Goal: Task Accomplishment & Management: Use online tool/utility

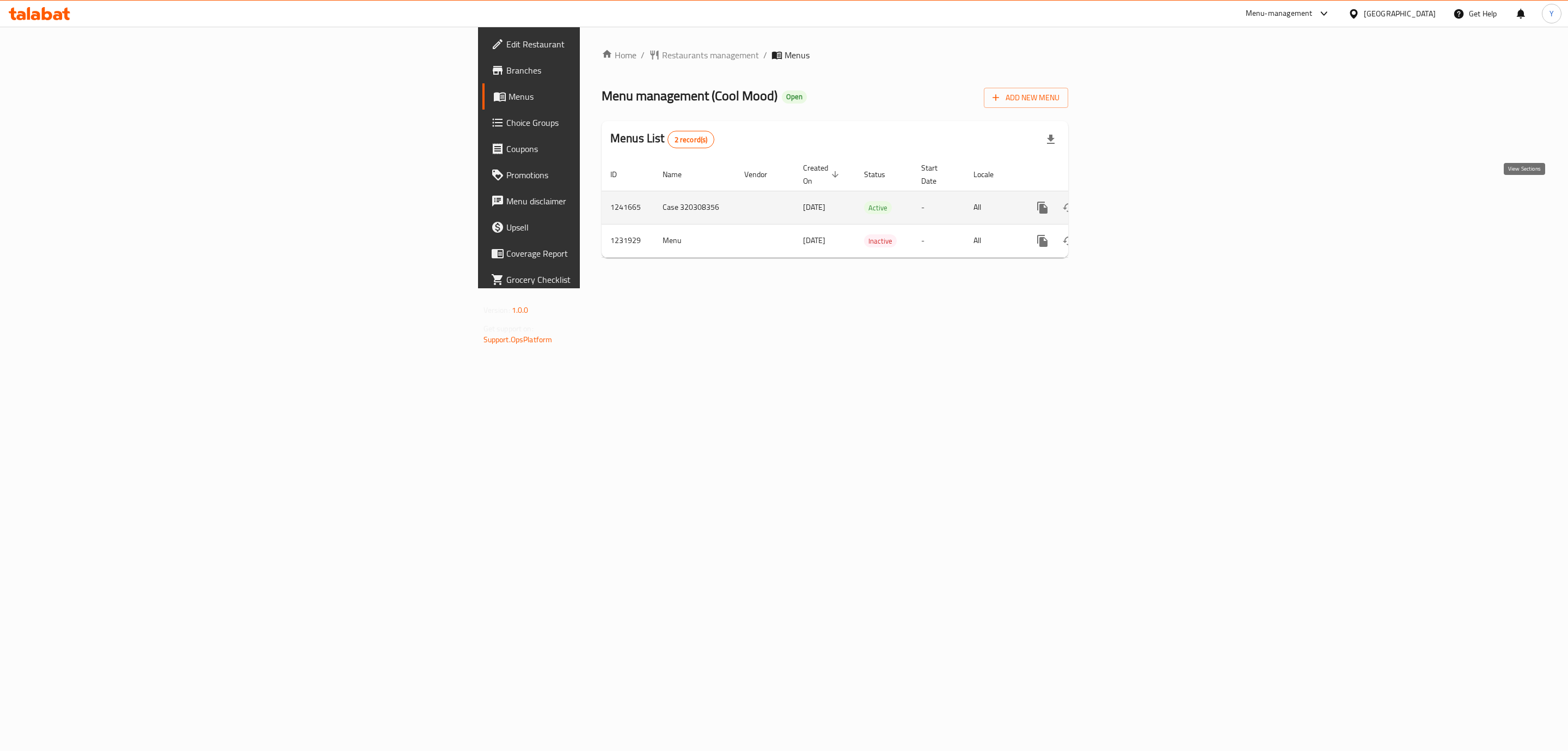
click at [1134, 195] on link "enhanced table" at bounding box center [1121, 207] width 26 height 26
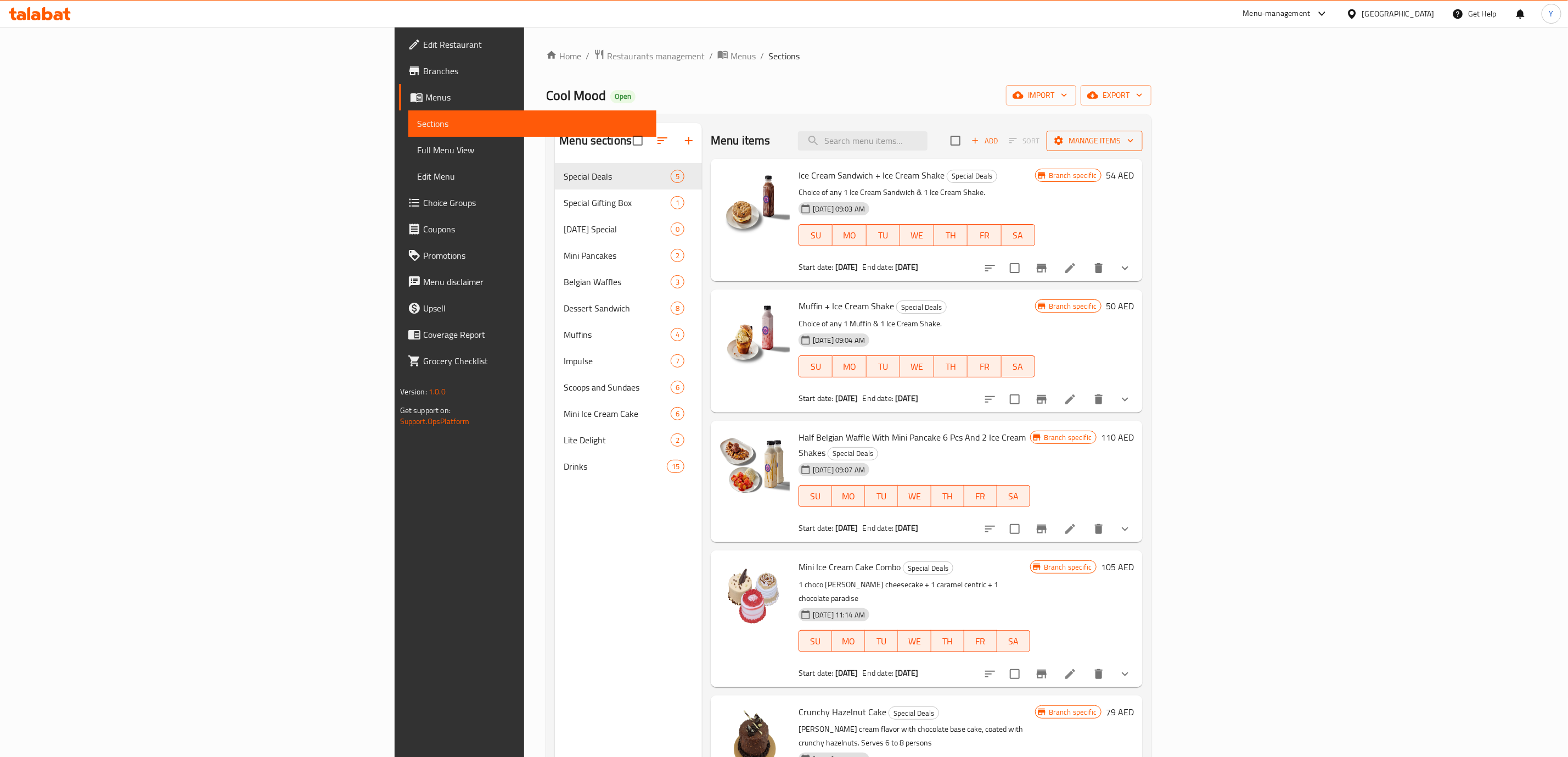
click at [1134, 147] on span "Manage items" at bounding box center [1095, 141] width 79 height 14
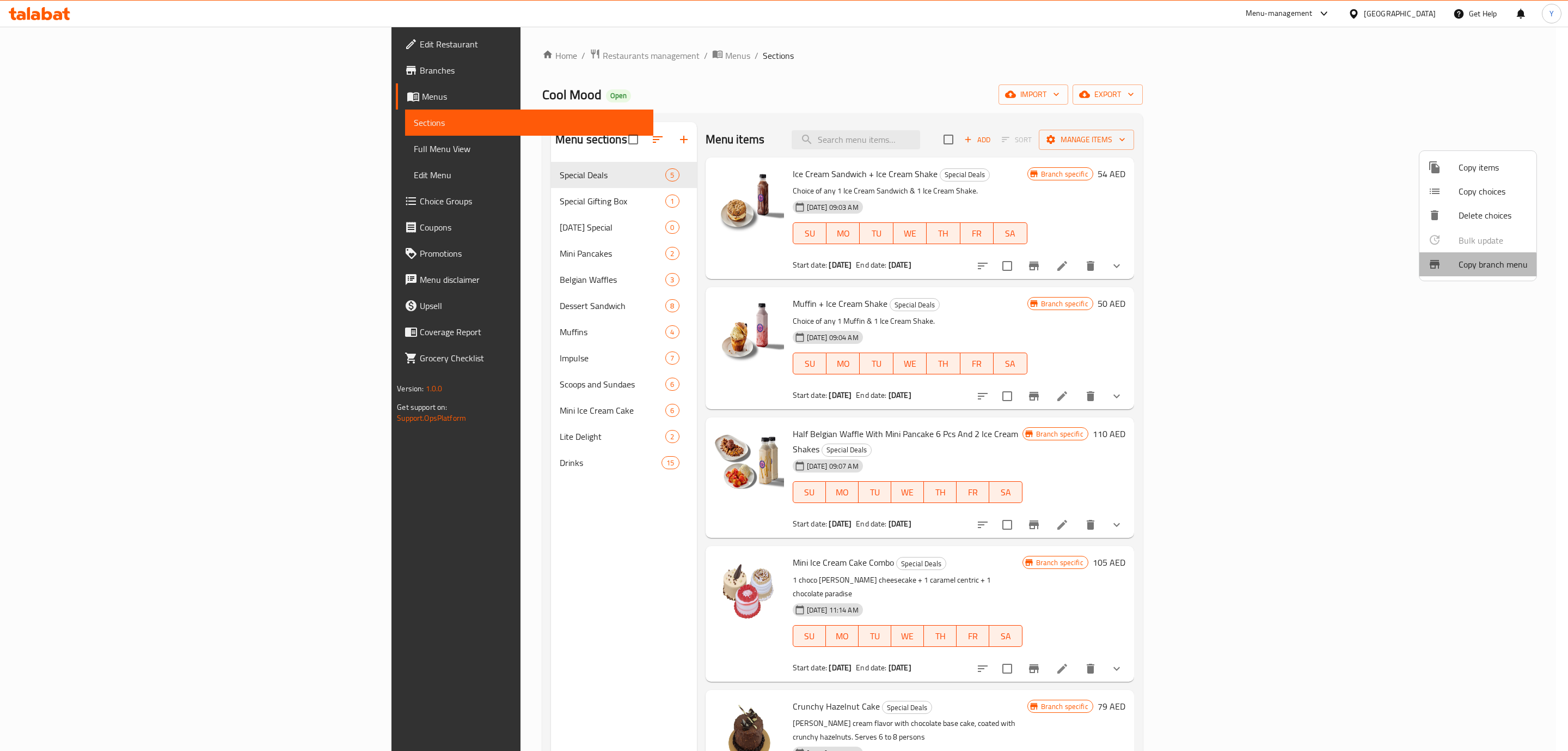
click at [1463, 273] on li "Copy branch menu" at bounding box center [1478, 264] width 117 height 24
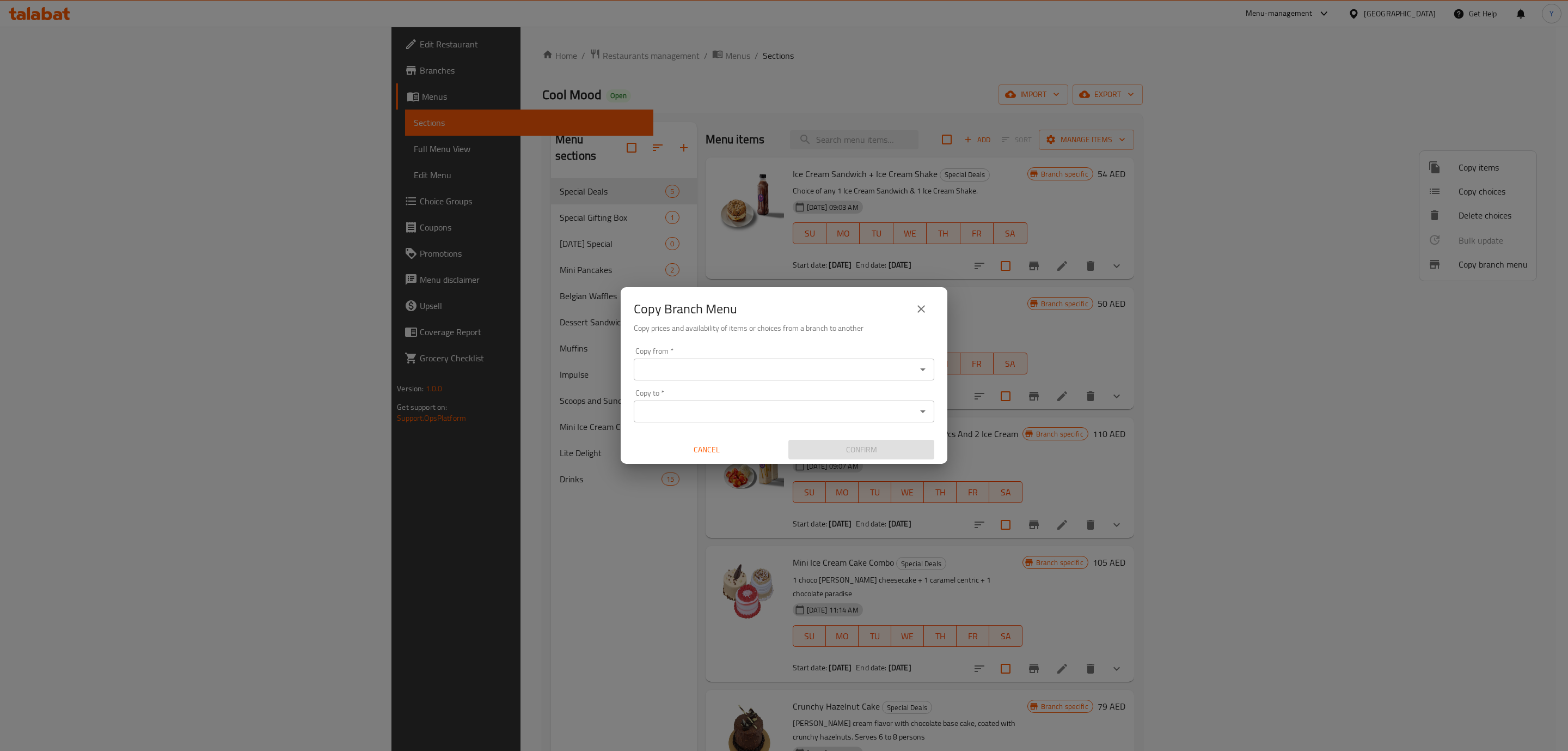
click at [706, 344] on div "Copy from   * Copy from * Copy to   * Copy to * Cancel Confirm" at bounding box center [784, 403] width 327 height 121
click at [704, 364] on input "Copy from   *" at bounding box center [774, 369] width 276 height 15
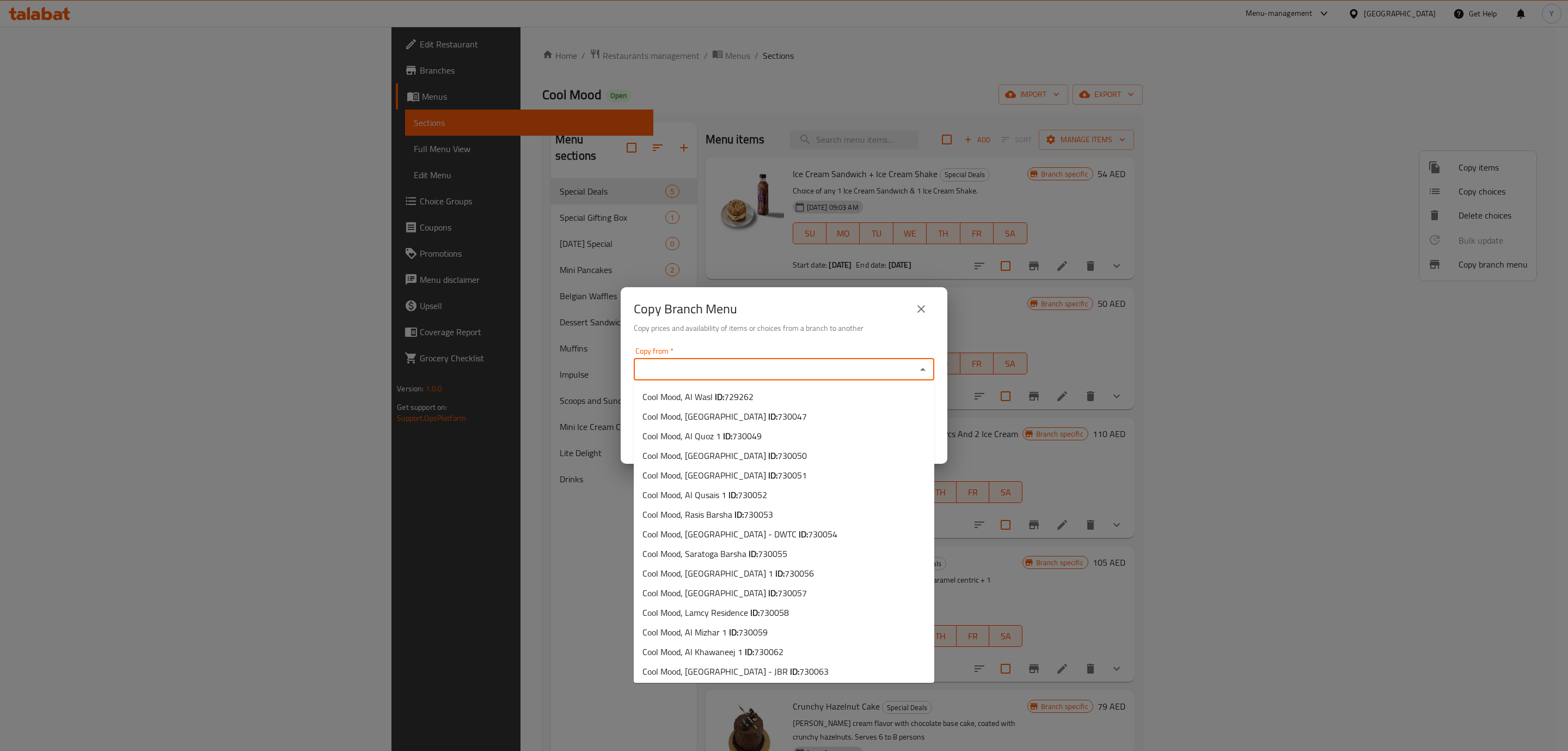
paste input "Cool Mood, Al Dhait South"
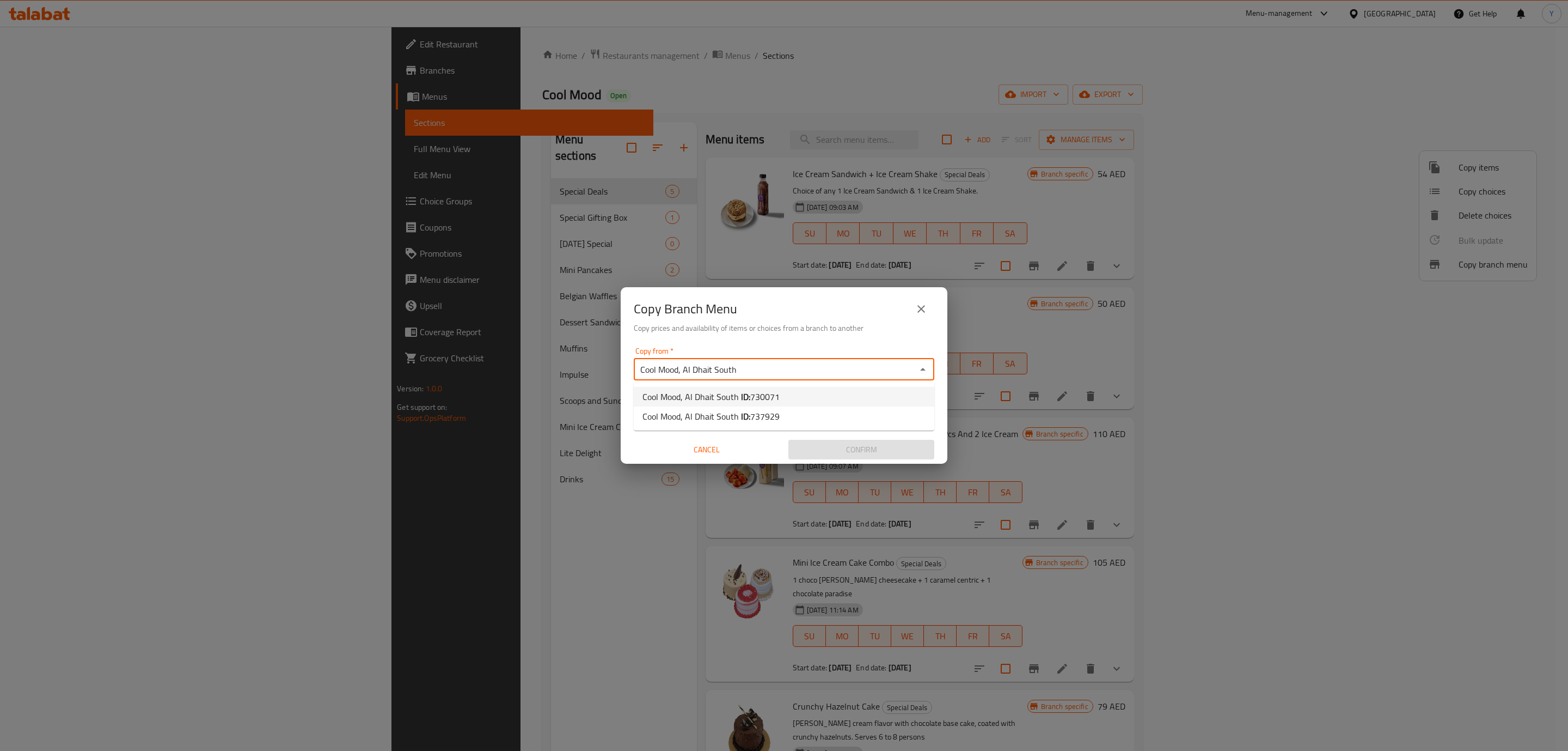
type input "Cool Mood, Al Dhait South"
click at [816, 372] on input "Copy from   *" at bounding box center [774, 369] width 276 height 15
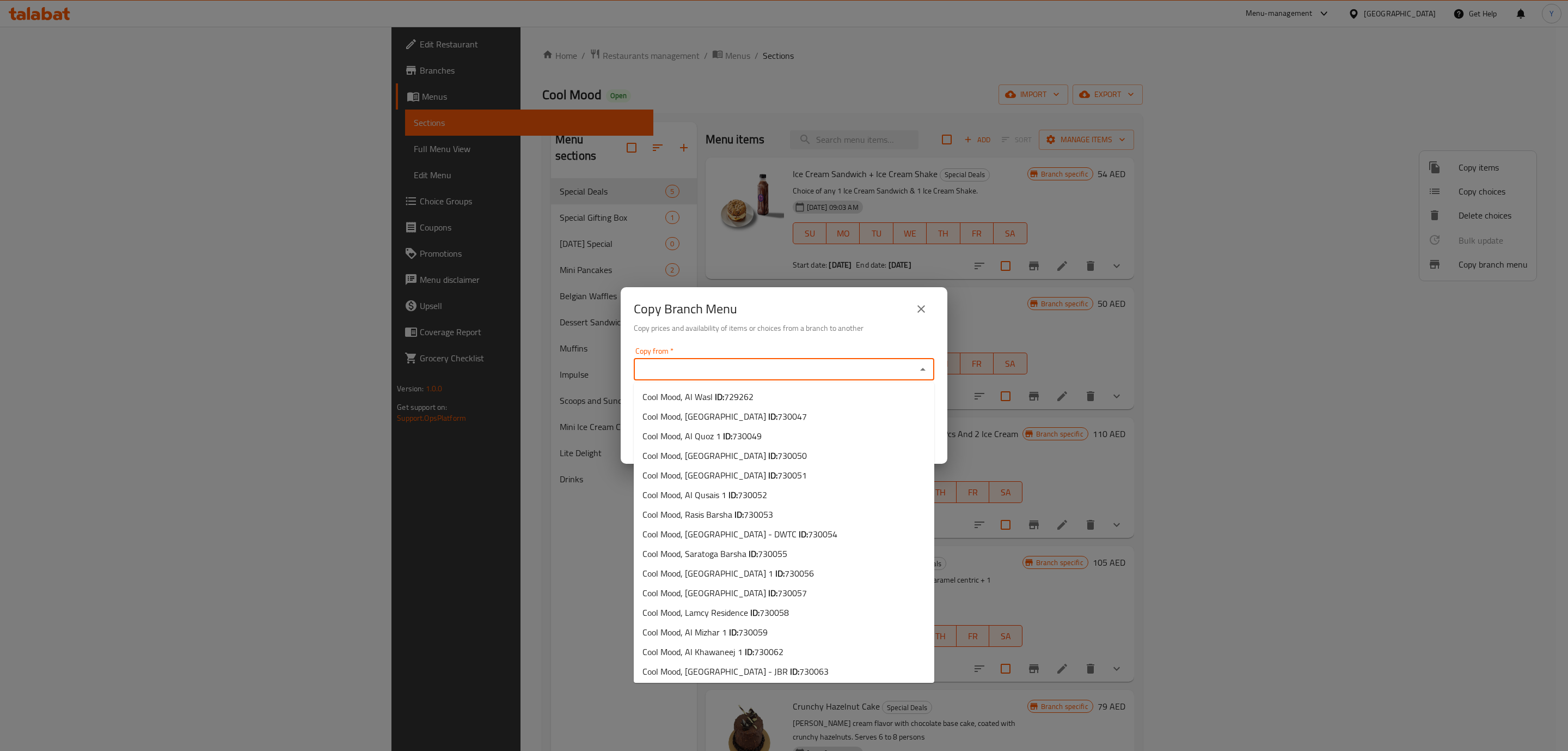
paste input "Cool Mood, Al Dhait South"
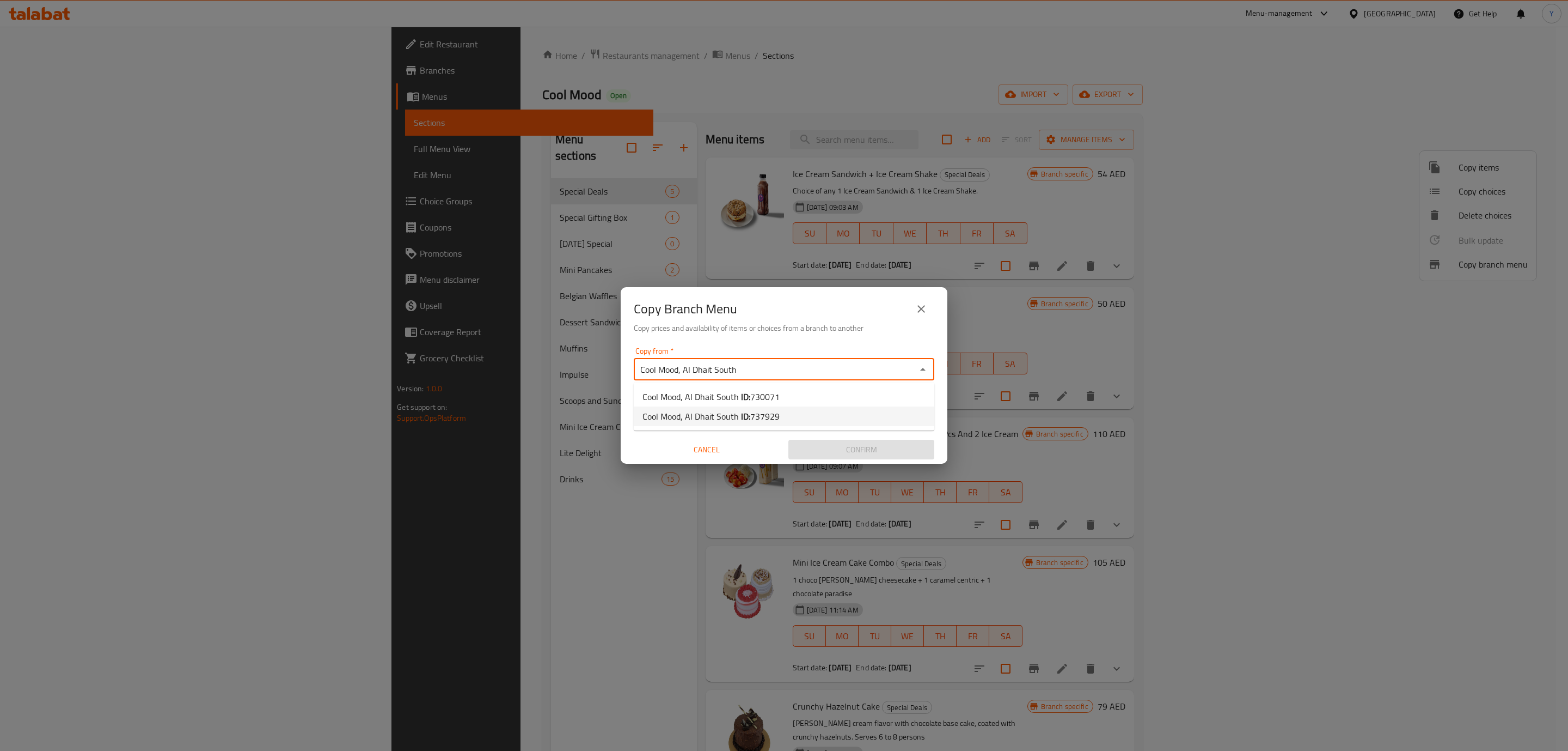
click at [807, 412] on li "Cool Mood, Al Dhait South ID: 737929" at bounding box center [784, 416] width 301 height 19
type input "Cool Mood, Al Dhait South"
click at [712, 400] on div "Copy to *" at bounding box center [784, 411] width 301 height 22
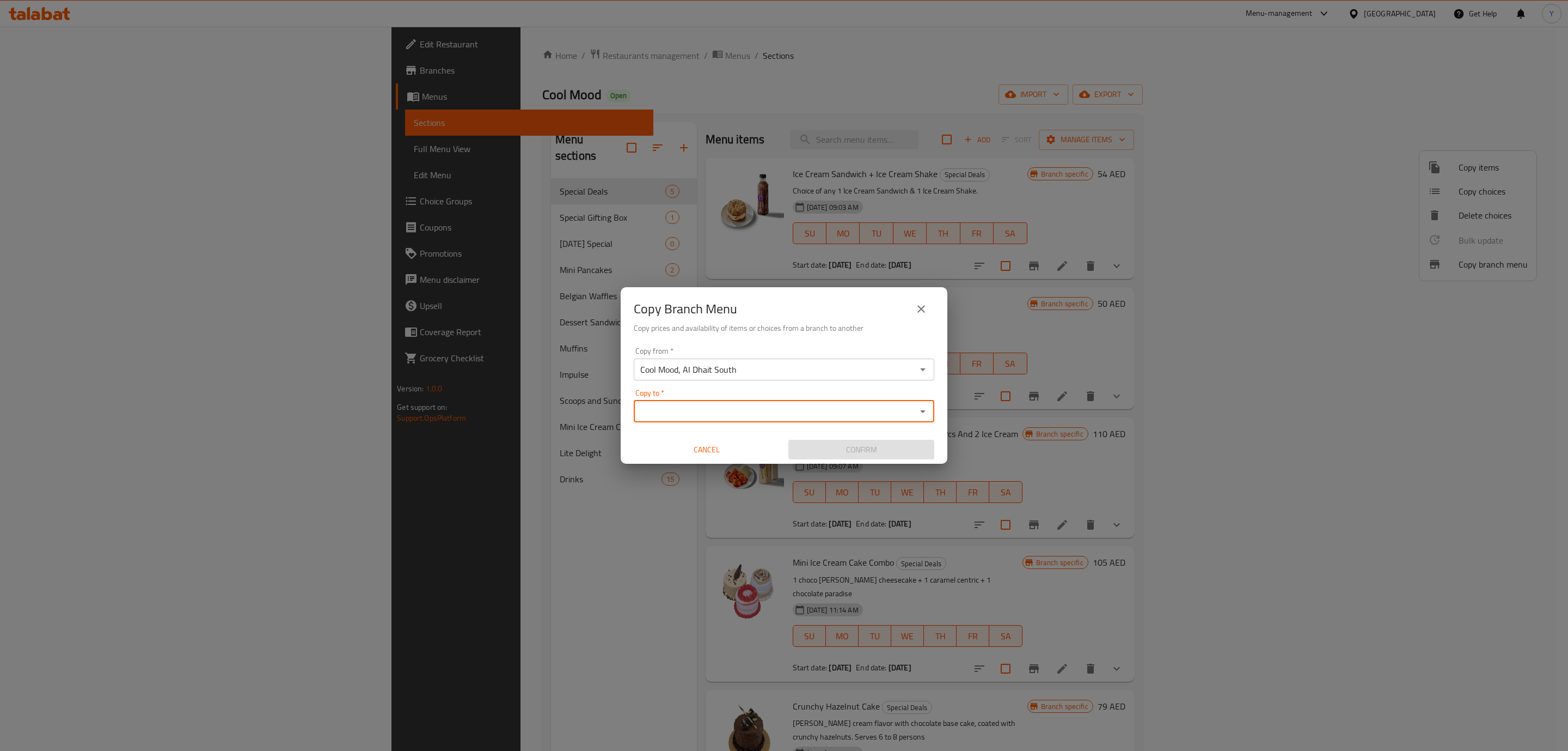
paste input "Cool Mood, [GEOGRAPHIC_DATA]"
type input "Cool Mood, [GEOGRAPHIC_DATA]"
click at [743, 445] on li "Cool Mood, [GEOGRAPHIC_DATA] - ID: 773820" at bounding box center [784, 445] width 301 height 33
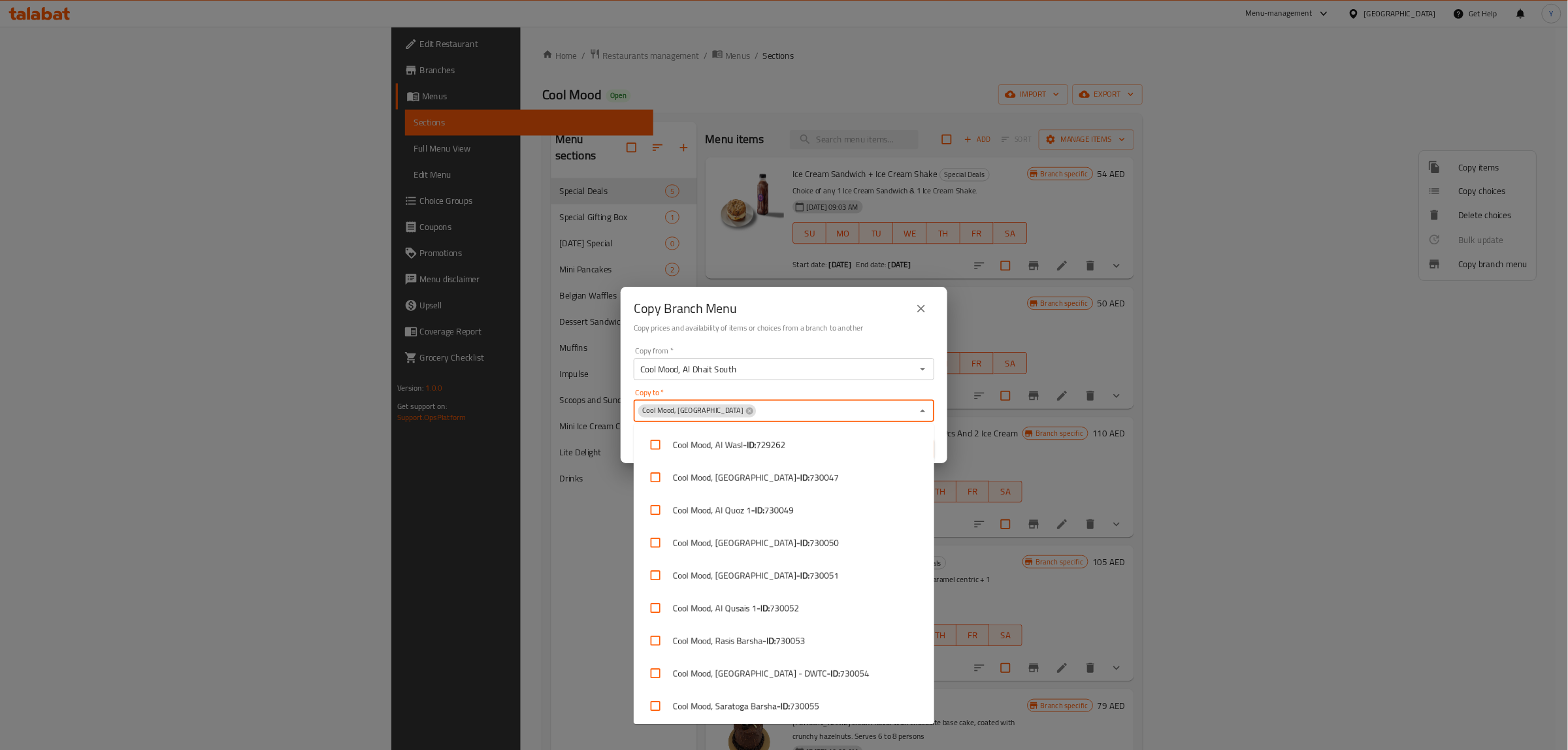
scroll to position [4469, 0]
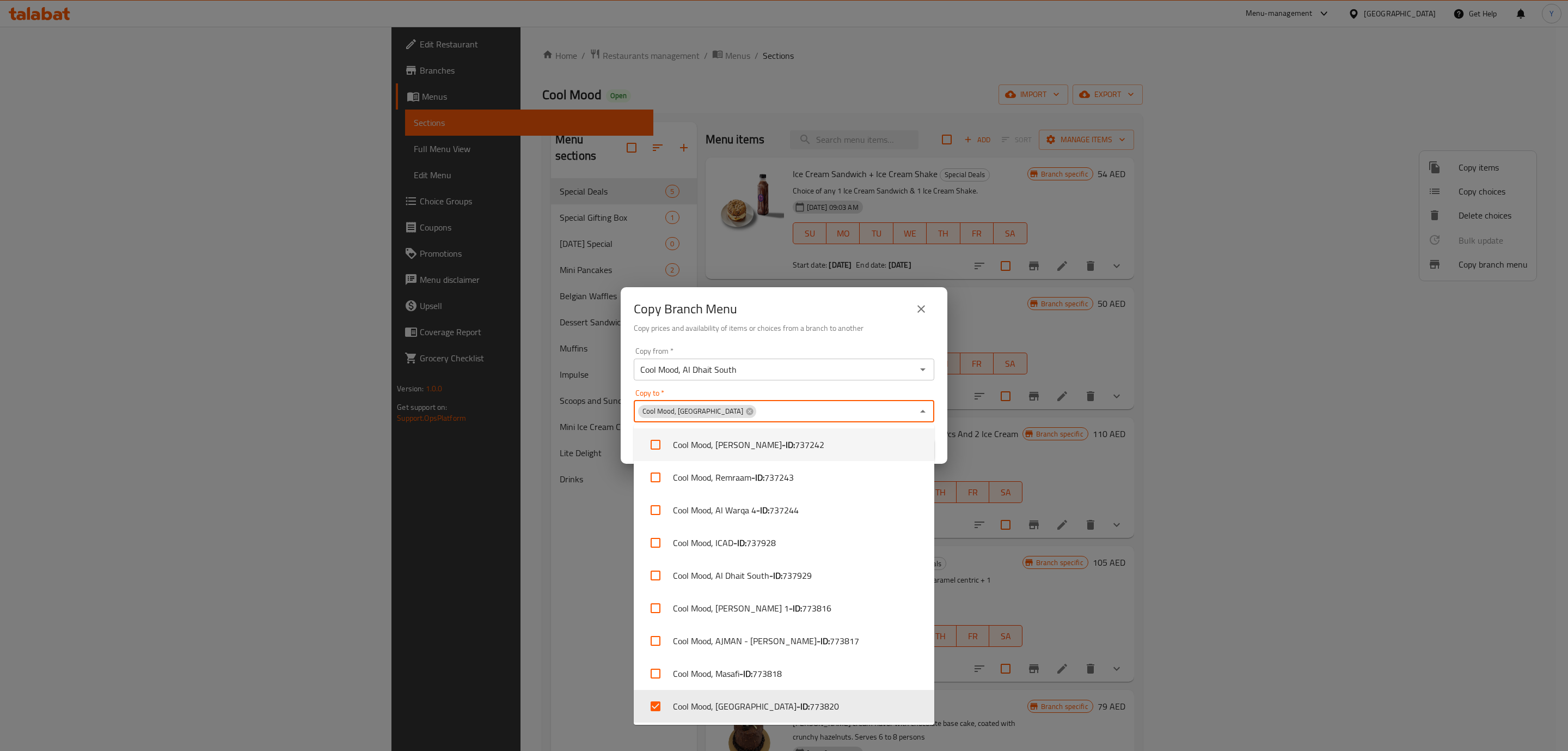
click at [777, 347] on div "Copy from   * Cool Mood, Al Dhait South Copy from *" at bounding box center [784, 364] width 301 height 33
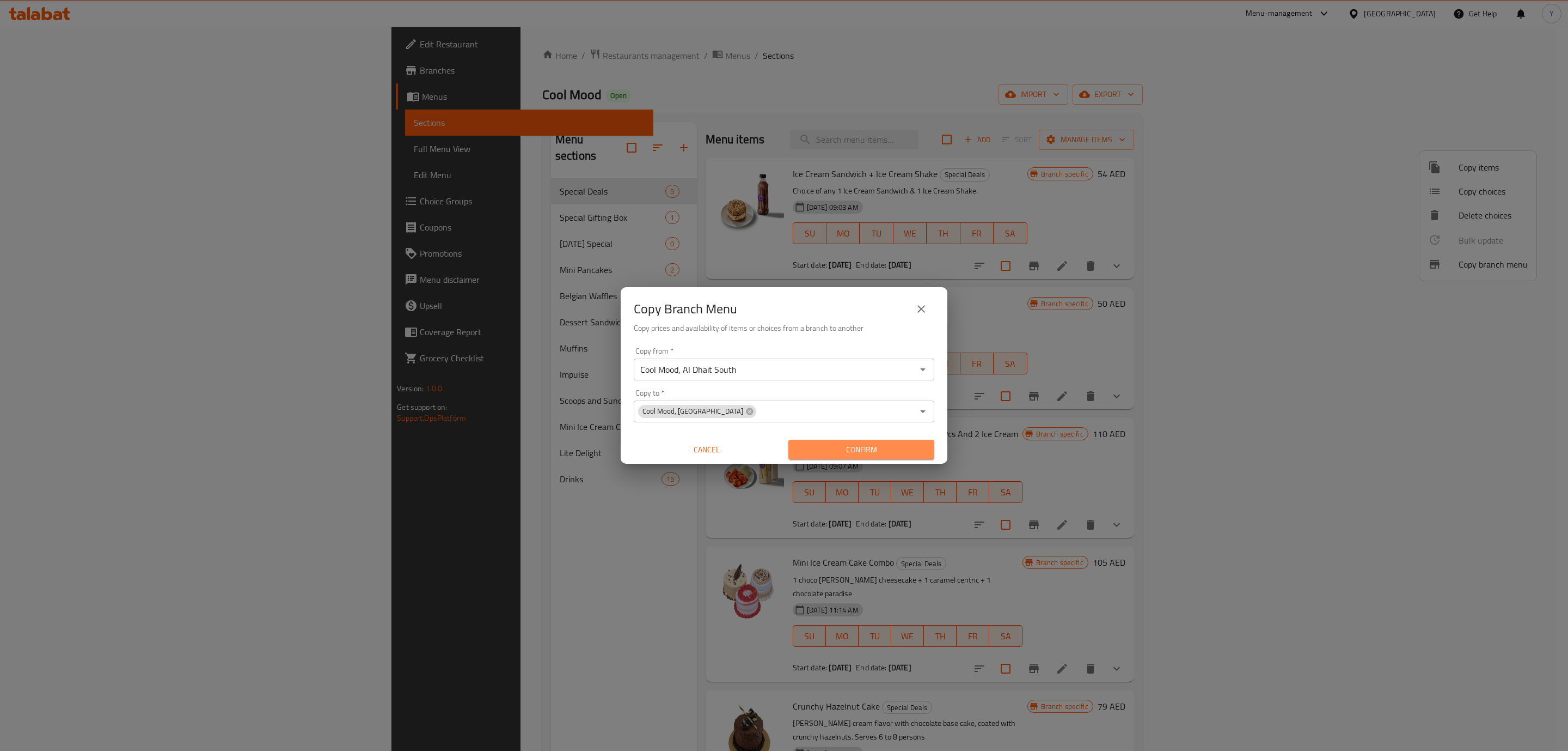
click at [858, 450] on span "Confirm" at bounding box center [861, 450] width 128 height 13
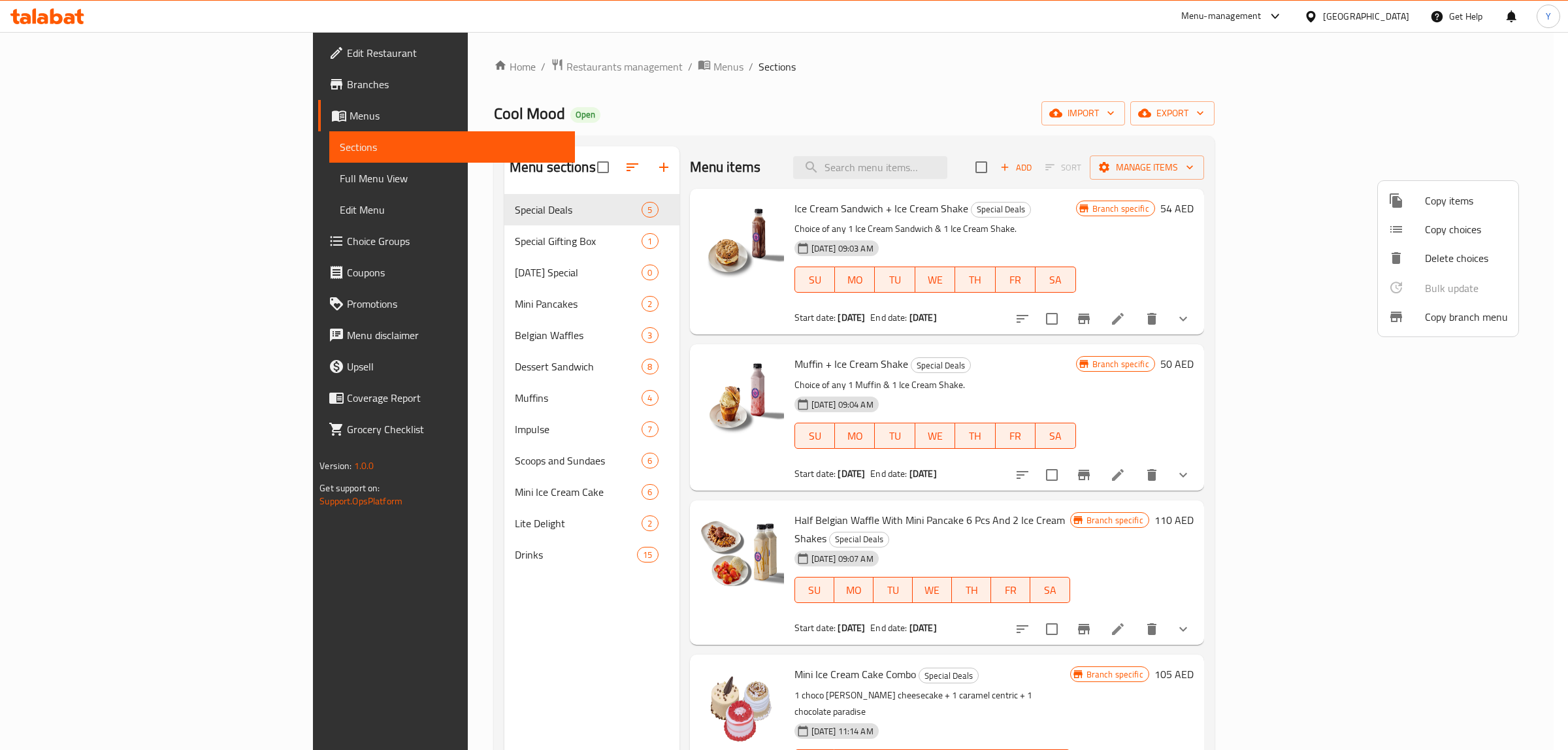
click at [1198, 100] on div at bounding box center [784, 375] width 1568 height 750
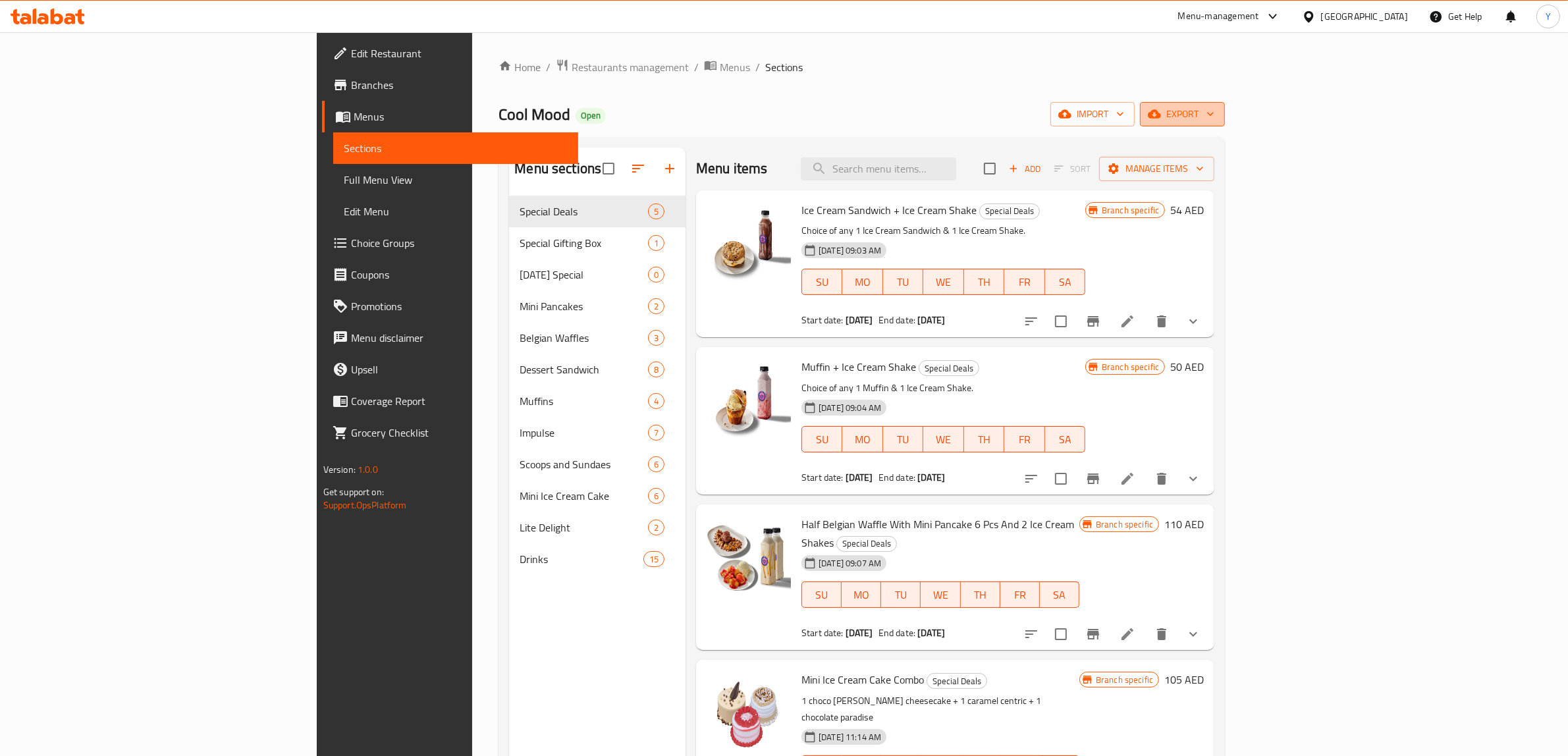
click at [1225, 102] on button "export" at bounding box center [1182, 114] width 85 height 24
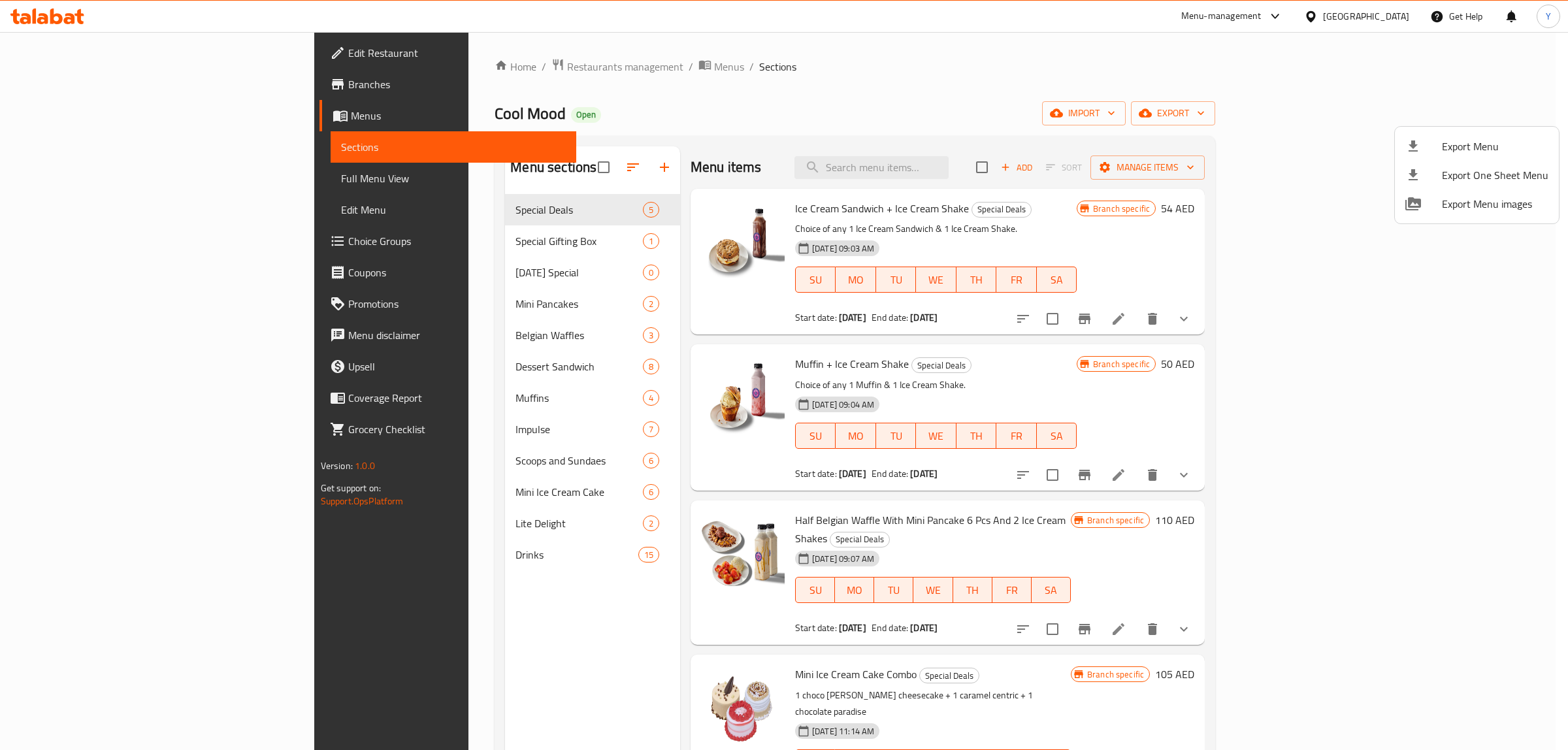
click at [1444, 149] on span "Export Menu" at bounding box center [1495, 146] width 107 height 15
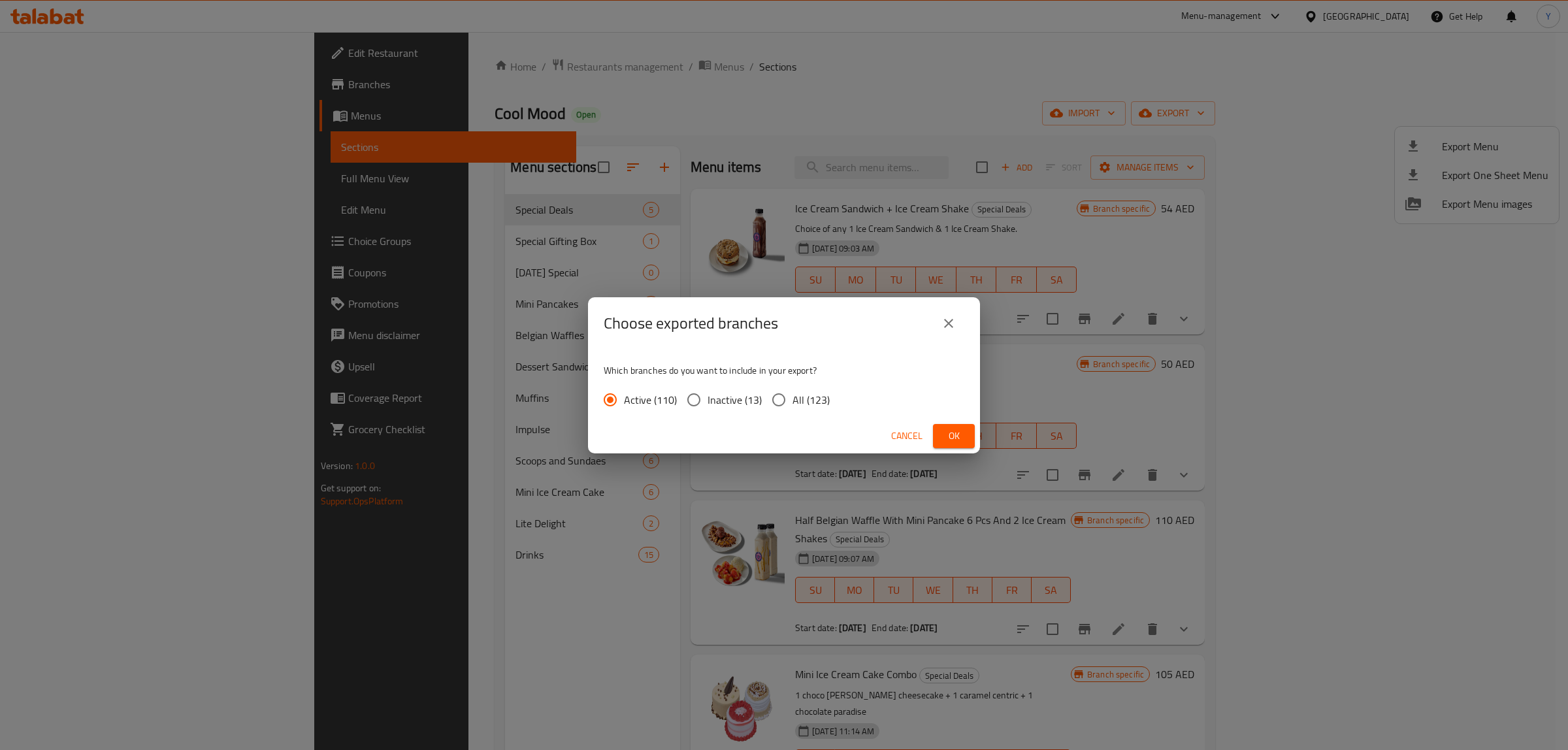
click at [807, 402] on span "All (123)" at bounding box center [811, 399] width 37 height 15
click at [792, 402] on input "All (123)" at bounding box center [779, 400] width 28 height 28
radio input "true"
click at [977, 442] on div "Cancel Ok" at bounding box center [784, 435] width 392 height 34
click at [968, 436] on button "Ok" at bounding box center [953, 435] width 42 height 24
